Goal: Manage account settings

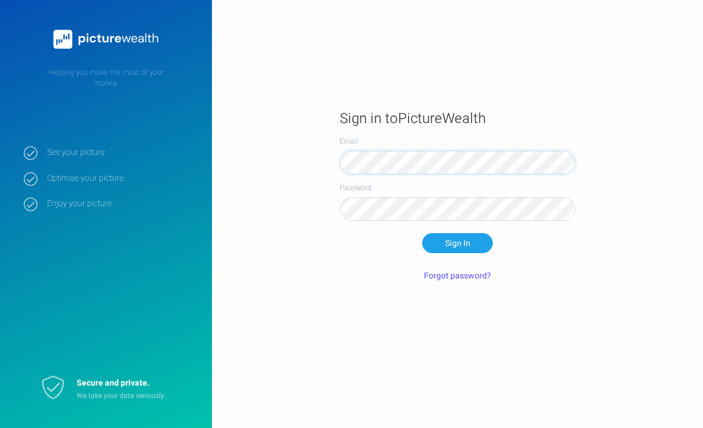
scroll to position [74, 0]
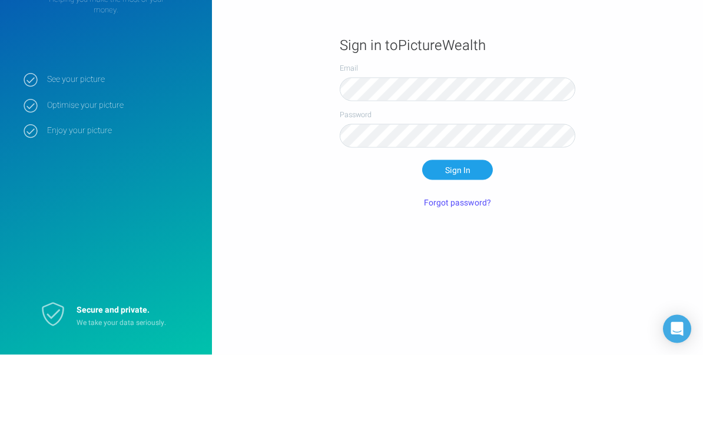
click at [457, 233] on button "Sign In" at bounding box center [457, 243] width 71 height 20
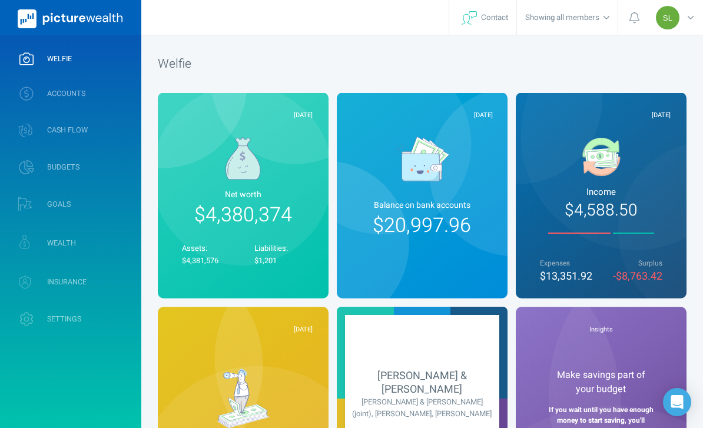
click at [99, 246] on link "WEALTH" at bounding box center [70, 242] width 141 height 35
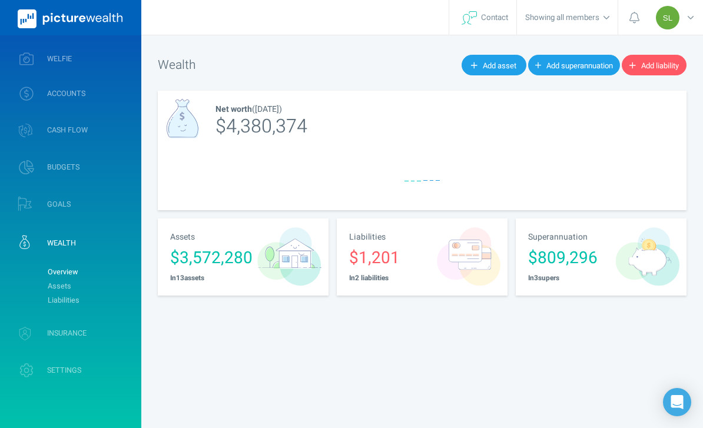
click at [113, 283] on link "Assets" at bounding box center [89, 286] width 95 height 14
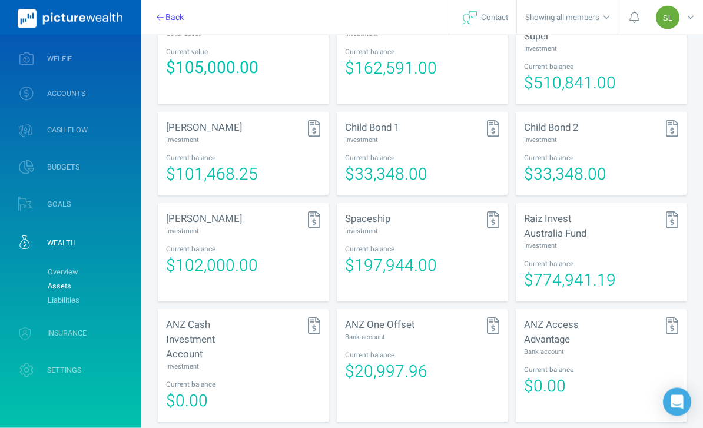
scroll to position [386, 0]
click at [254, 125] on div "[PERSON_NAME] Investment" at bounding box center [243, 132] width 154 height 25
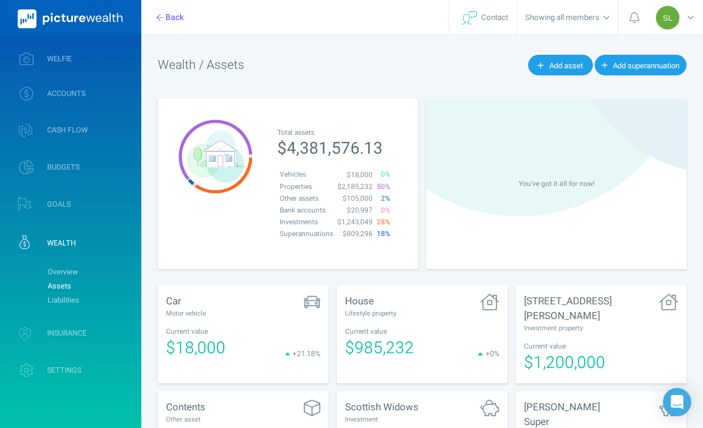
select select "L3M"
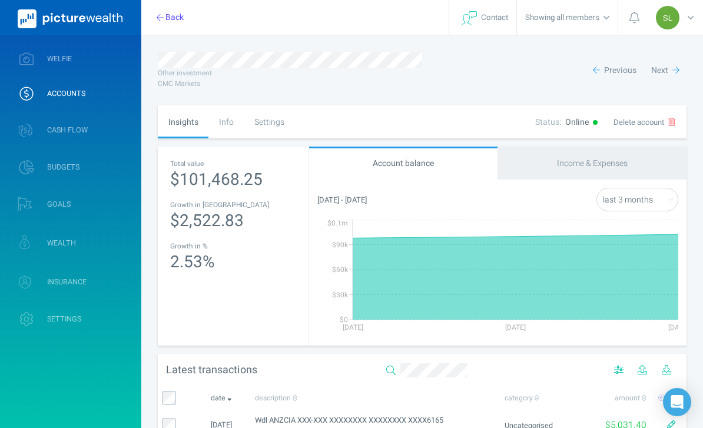
click at [274, 132] on div "Settings" at bounding box center [269, 121] width 51 height 33
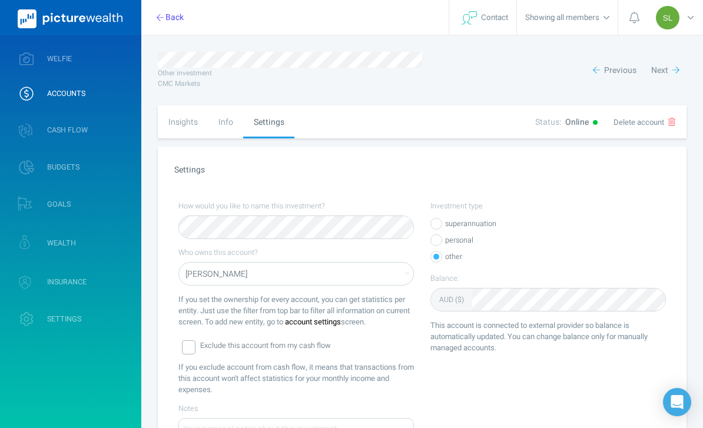
click at [191, 128] on div "Insights" at bounding box center [183, 121] width 50 height 33
select select "L3M"
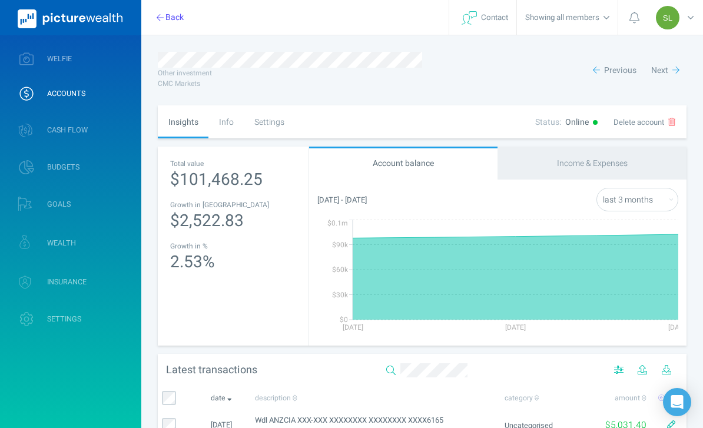
click at [114, 59] on link "WELFIE" at bounding box center [70, 59] width 141 height 31
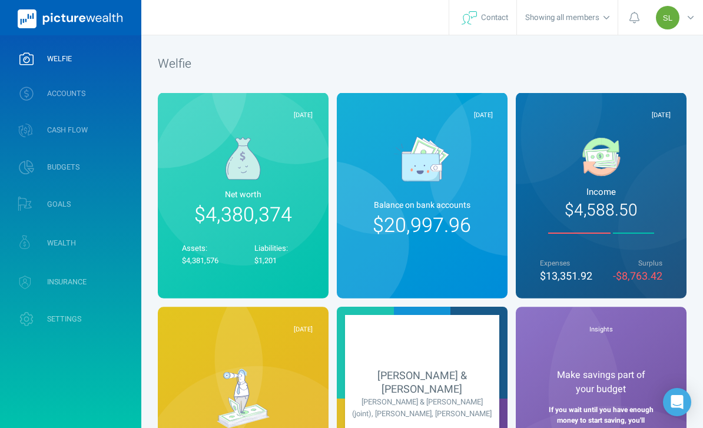
click at [115, 240] on link "WEALTH" at bounding box center [70, 242] width 141 height 35
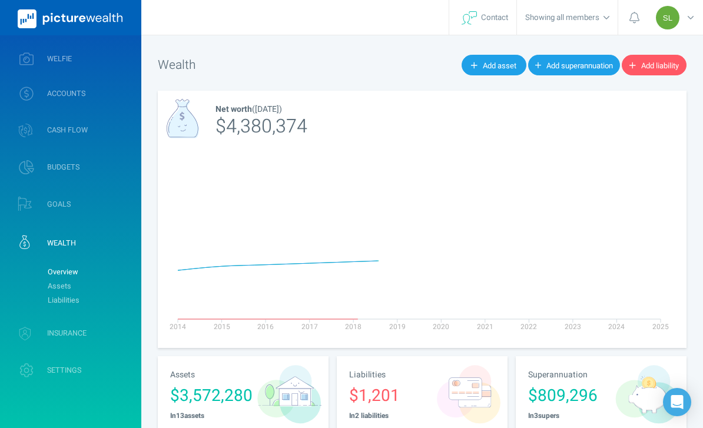
click at [121, 285] on link "Assets" at bounding box center [89, 286] width 95 height 14
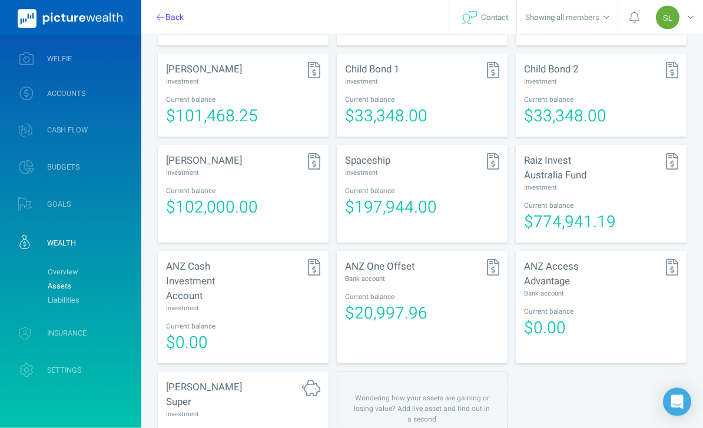
scroll to position [444, 0]
click at [248, 400] on div "[PERSON_NAME] Super Investment" at bounding box center [243, 399] width 154 height 39
select select "L3M"
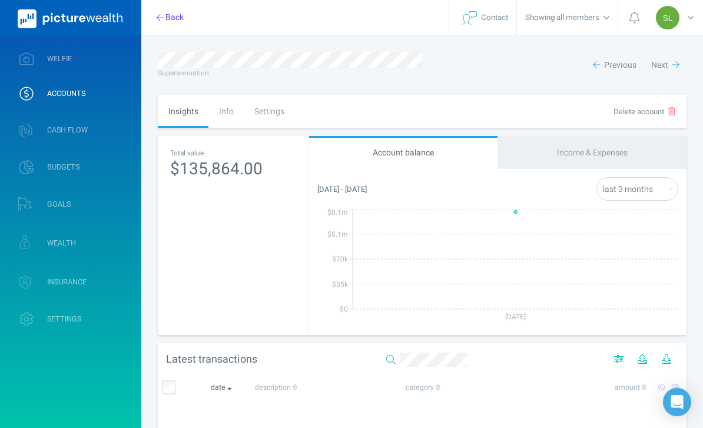
click at [271, 122] on div "Settings" at bounding box center [269, 111] width 51 height 33
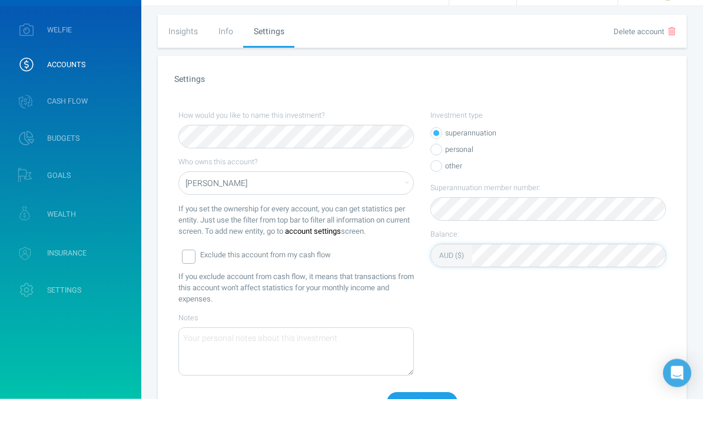
scroll to position [56, 0]
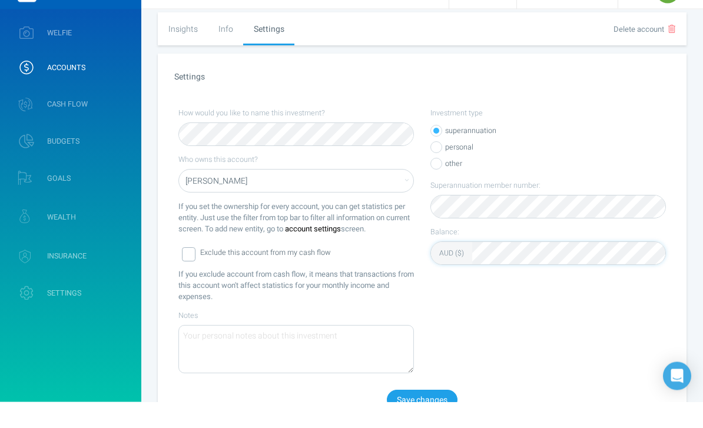
click at [435, 416] on button "Save changes" at bounding box center [422, 426] width 71 height 20
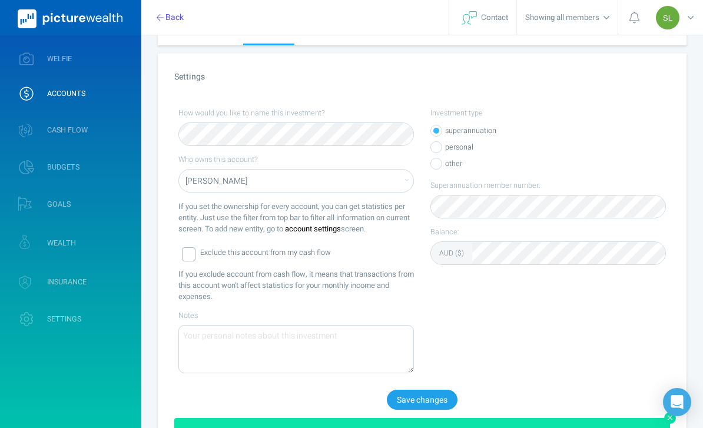
click at [116, 60] on link "WELFIE" at bounding box center [70, 59] width 141 height 31
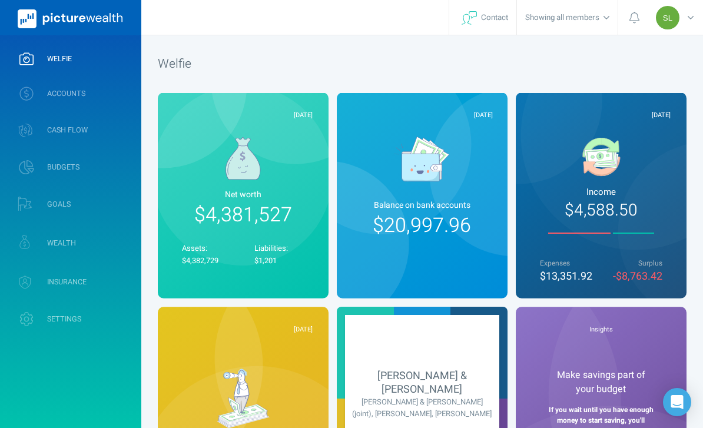
click at [117, 230] on link "WEALTH" at bounding box center [70, 242] width 141 height 35
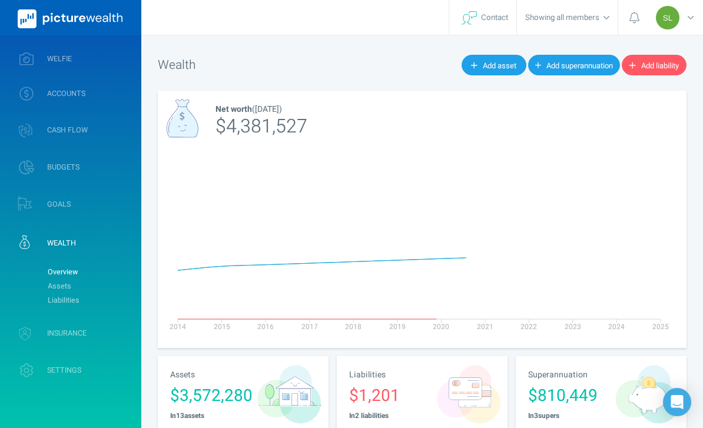
click at [117, 285] on link "Assets" at bounding box center [89, 286] width 95 height 14
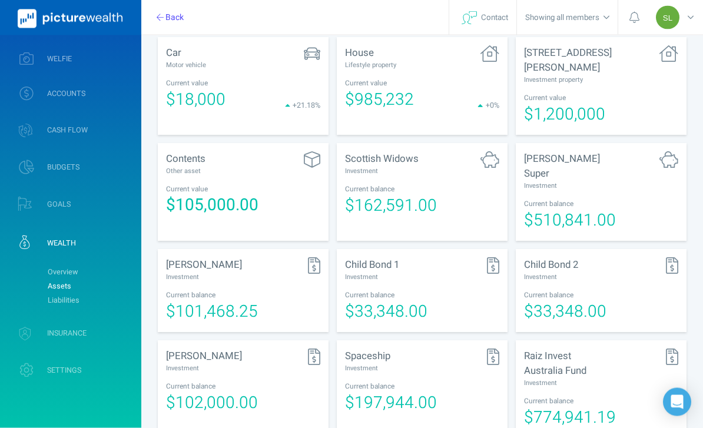
scroll to position [248, 0]
click at [438, 267] on div "Child Bond 1 Investment" at bounding box center [422, 269] width 154 height 25
select select "L3M"
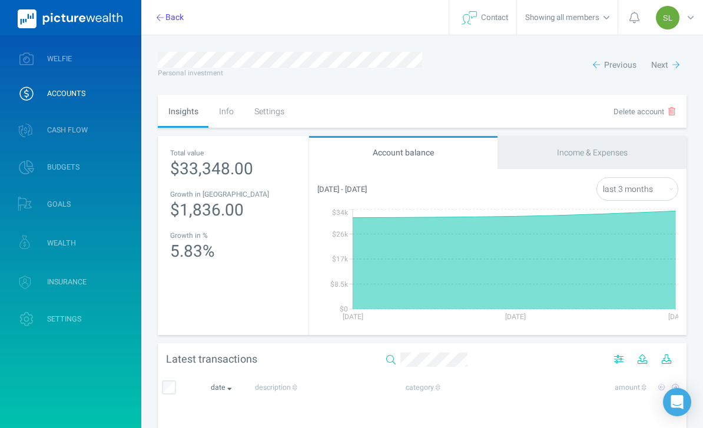
click at [275, 116] on div "Settings" at bounding box center [269, 111] width 51 height 33
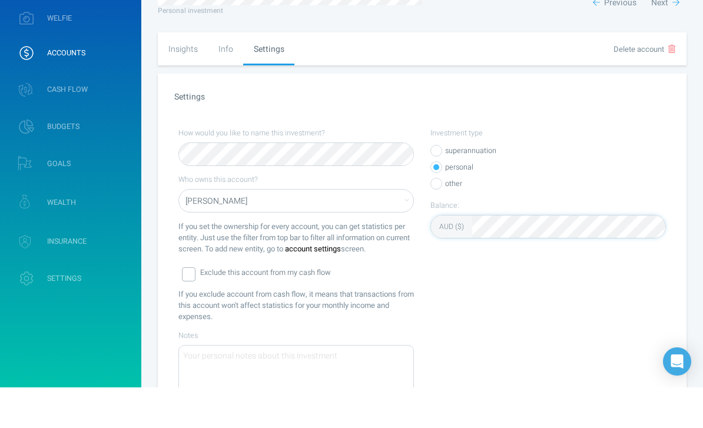
scroll to position [106, 0]
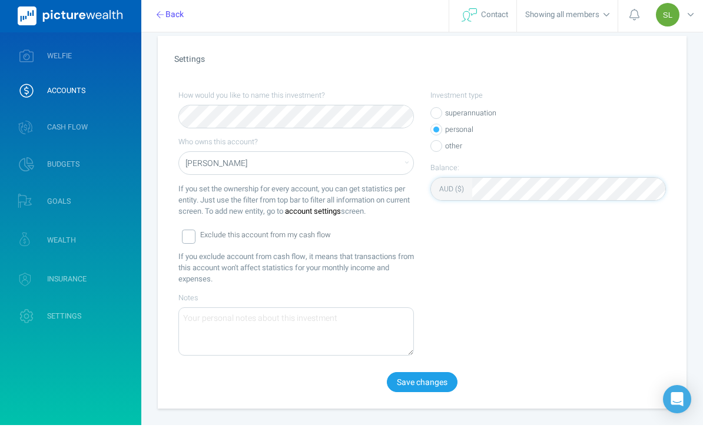
click at [436, 381] on button "Save changes" at bounding box center [422, 385] width 71 height 20
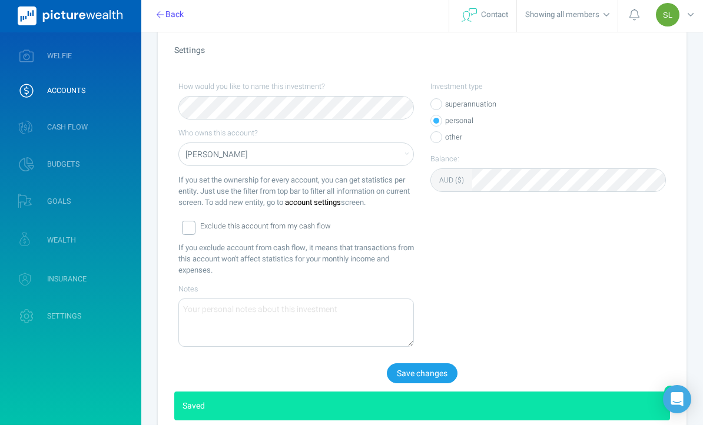
scroll to position [109, 0]
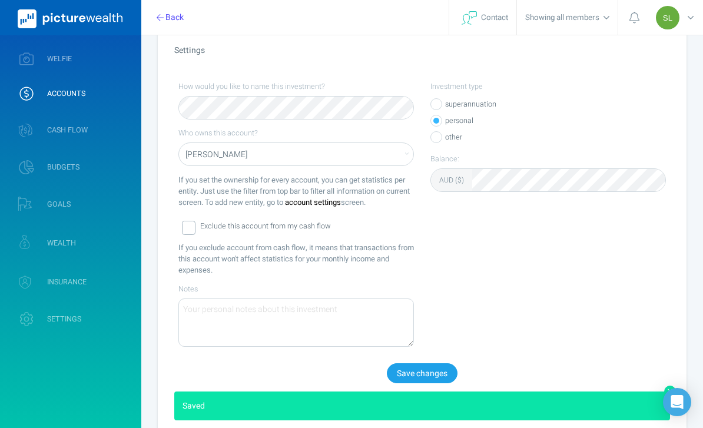
click at [54, 245] on span "WEALTH" at bounding box center [61, 242] width 29 height 9
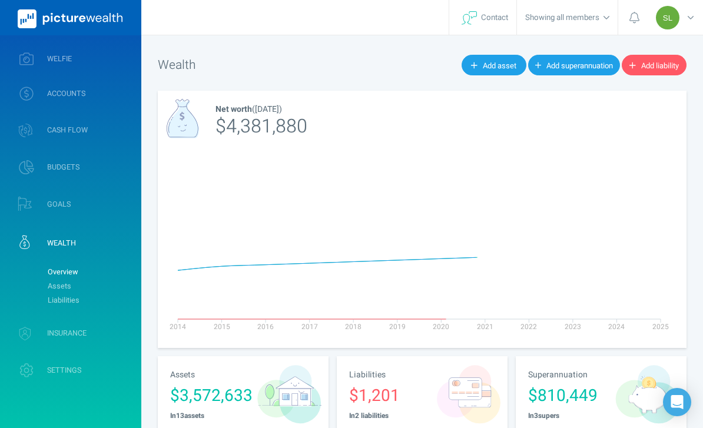
click at [57, 284] on link "Assets" at bounding box center [89, 286] width 95 height 14
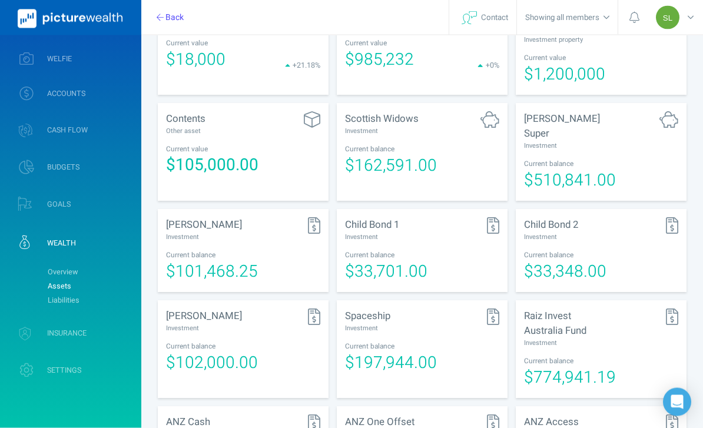
scroll to position [295, 0]
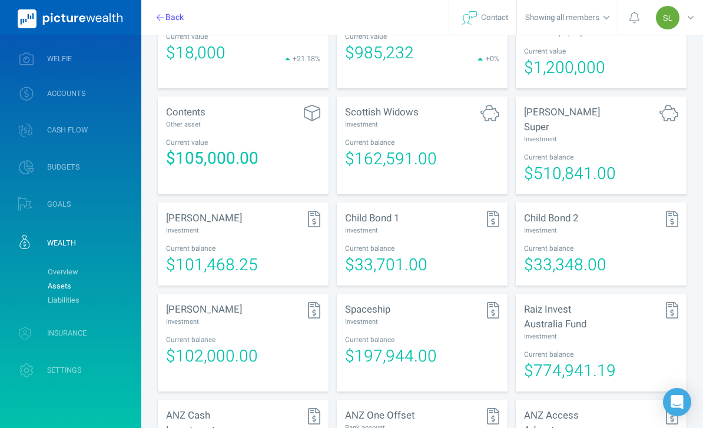
click at [582, 244] on div "Current balance" at bounding box center [601, 249] width 154 height 10
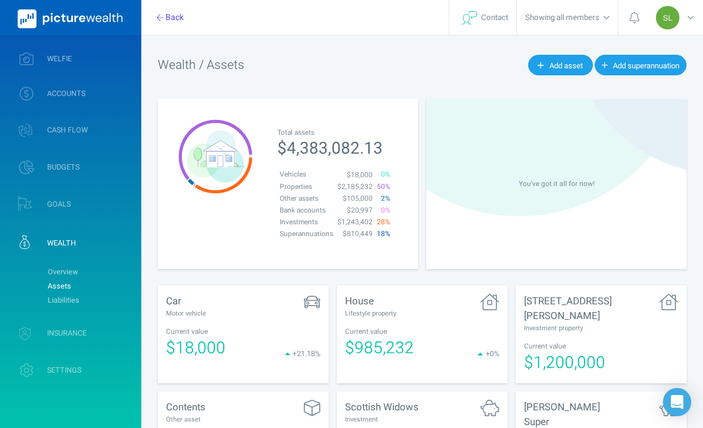
select select "L3M"
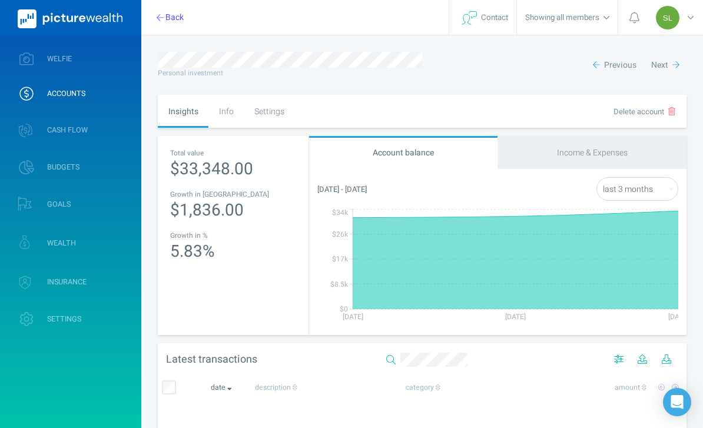
click at [276, 105] on div "Settings" at bounding box center [269, 111] width 51 height 33
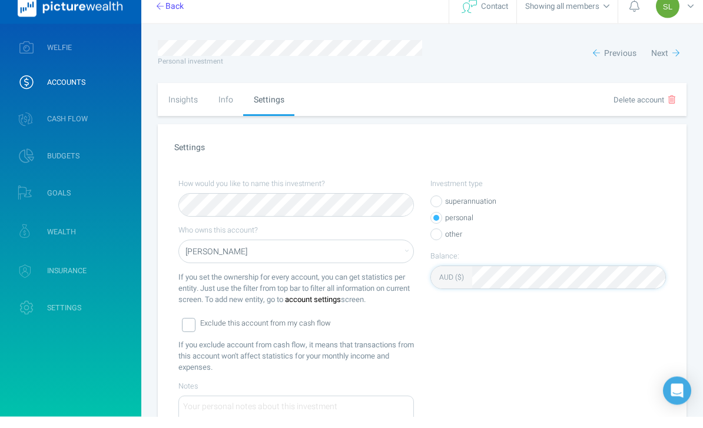
scroll to position [106, 0]
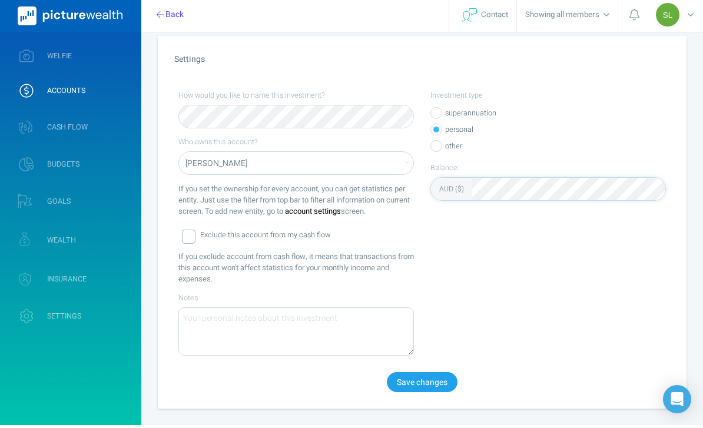
click at [439, 379] on button "Save changes" at bounding box center [422, 385] width 71 height 20
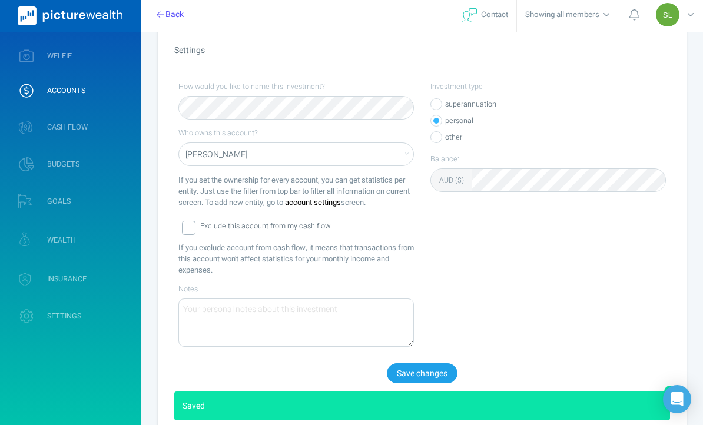
scroll to position [109, 0]
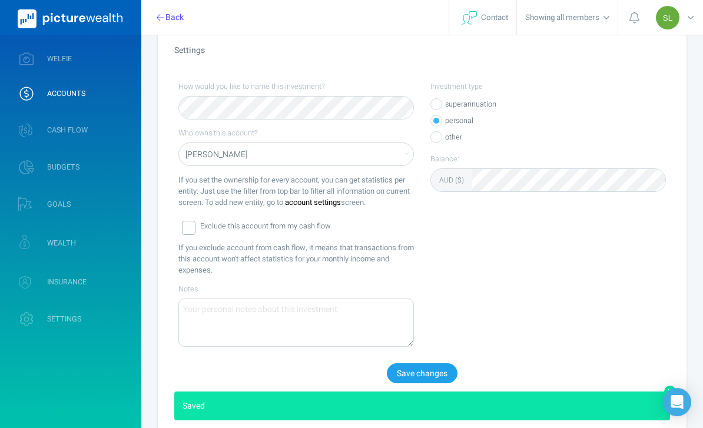
click at [52, 63] on span "WELFIE" at bounding box center [59, 58] width 25 height 9
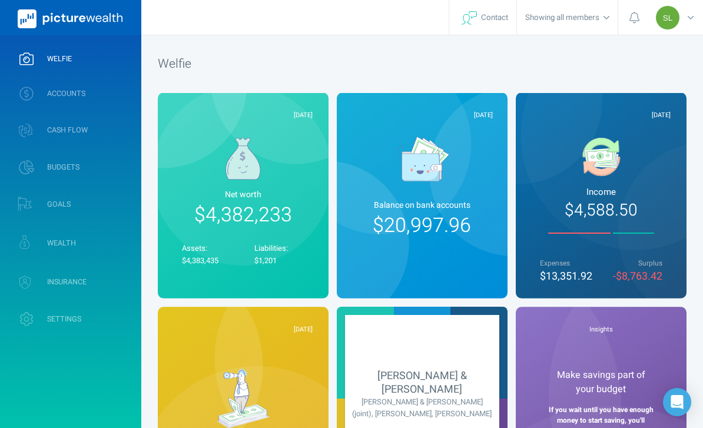
click at [691, 23] on icon at bounding box center [691, 18] width 6 height 12
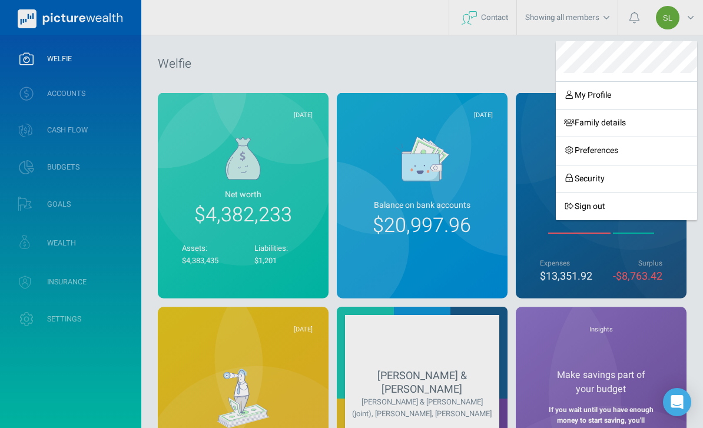
click at [594, 207] on link "Sign out" at bounding box center [626, 207] width 141 height 28
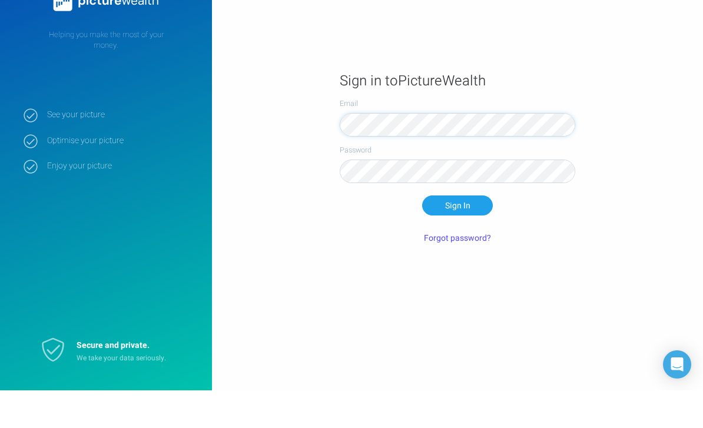
scroll to position [38, 0]
